Goal: Information Seeking & Learning: Learn about a topic

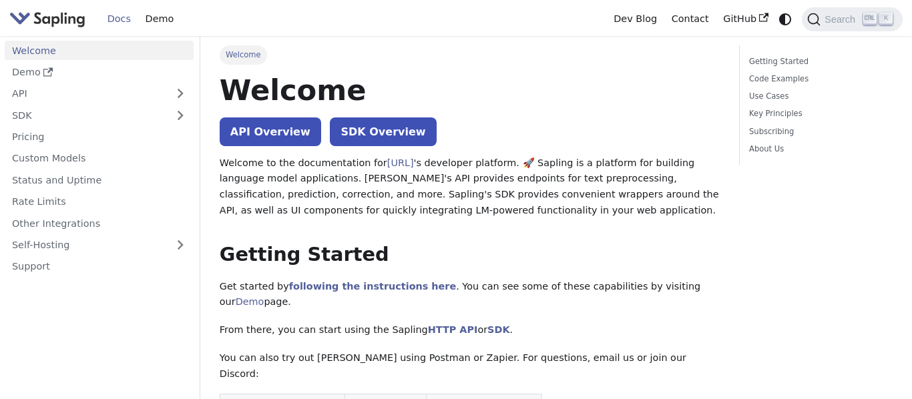
click at [330, 130] on link "SDK Overview" at bounding box center [383, 131] width 106 height 29
